Goal: Find specific page/section: Find specific page/section

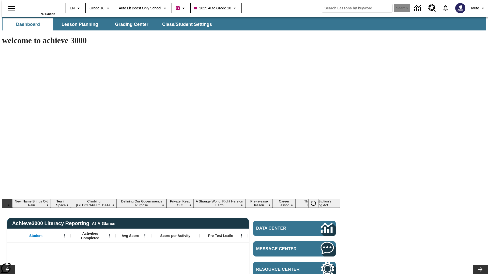
type input "-1"
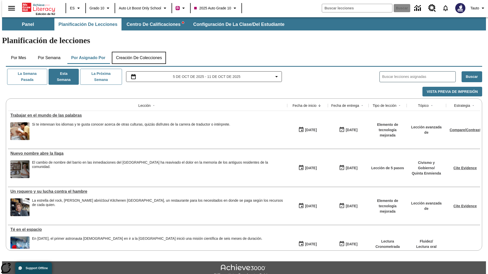
click at [138, 52] on button "Creación de colecciones" at bounding box center [139, 58] width 54 height 12
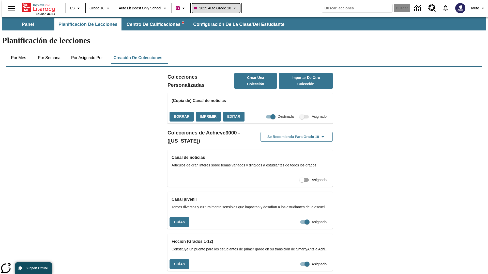
click at [216, 8] on span "2025 Auto Grade 10" at bounding box center [212, 8] width 37 height 5
